Goal: Information Seeking & Learning: Learn about a topic

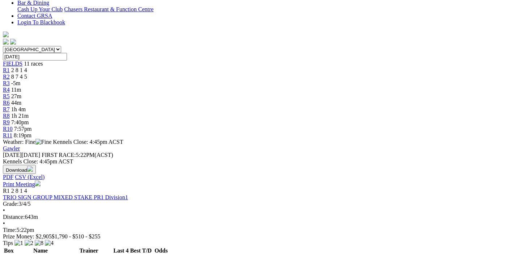
scroll to position [152, 0]
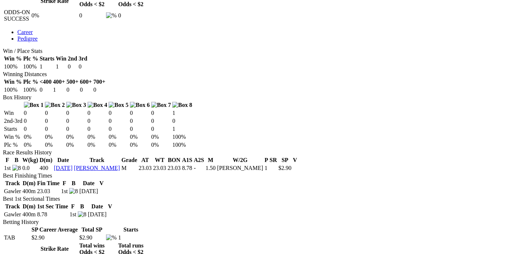
scroll to position [190, 0]
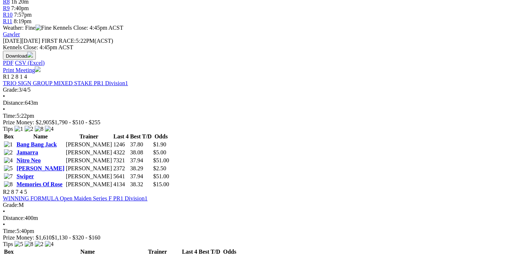
scroll to position [190, 0]
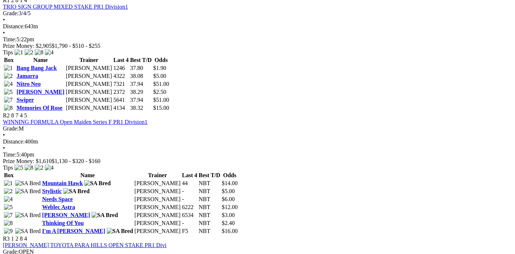
scroll to position [228, 0]
